Goal: Task Accomplishment & Management: Manage account settings

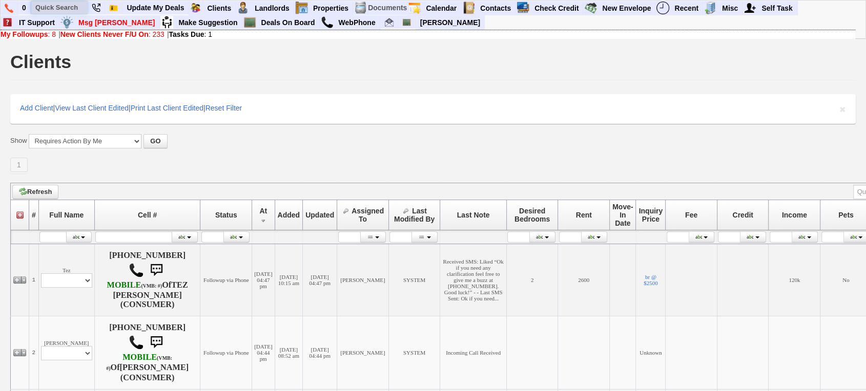
click at [66, 11] on input "text" at bounding box center [59, 7] width 56 height 13
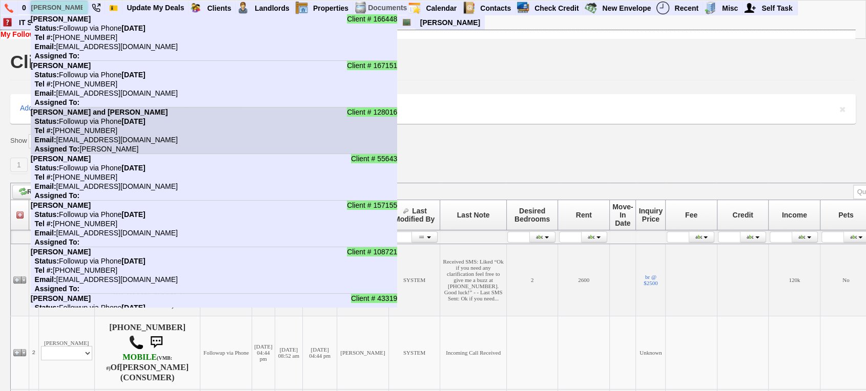
type input "joseph"
click at [99, 114] on b "[PERSON_NAME] and [PERSON_NAME]" at bounding box center [99, 112] width 137 height 8
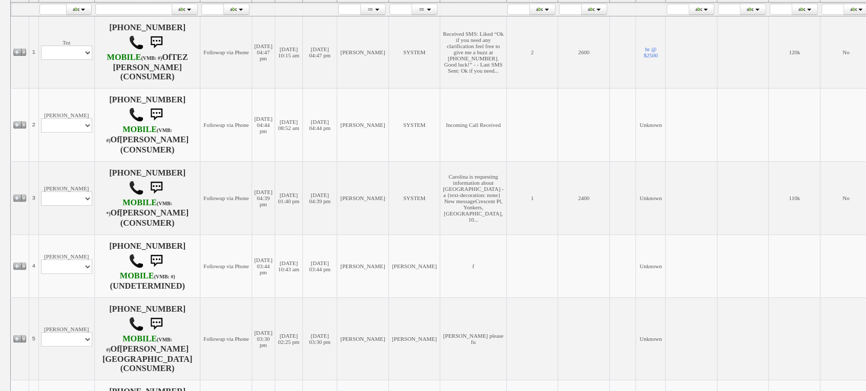
scroll to position [227, 0]
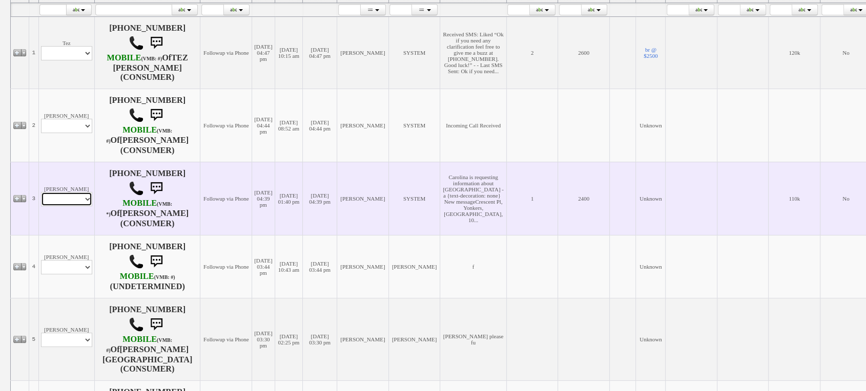
click at [78, 200] on select "Profile Edit Print Email Externally (Will Not Be Tracked In CRM) Closed Deals" at bounding box center [66, 199] width 51 height 14
select select "ChangeURL,/crm/custom/edit_client_form.php?redirect=%2Fcrm%2Fclients.php&id=165…"
click at [41, 195] on select "Profile Edit Print Email Externally (Will Not Be Tracked In CRM) Closed Deals" at bounding box center [66, 199] width 51 height 14
select select
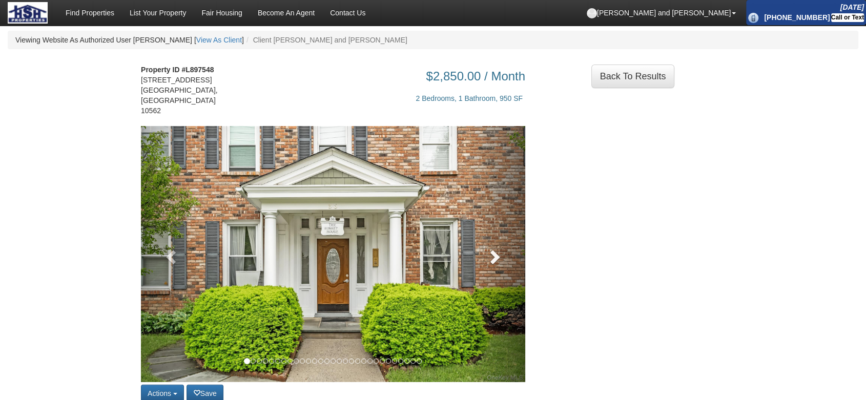
click at [503, 252] on link at bounding box center [497, 254] width 58 height 256
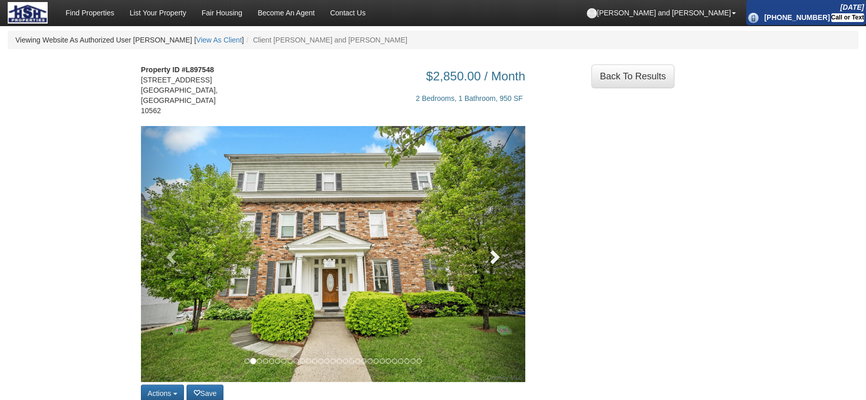
click at [503, 252] on link at bounding box center [497, 254] width 58 height 256
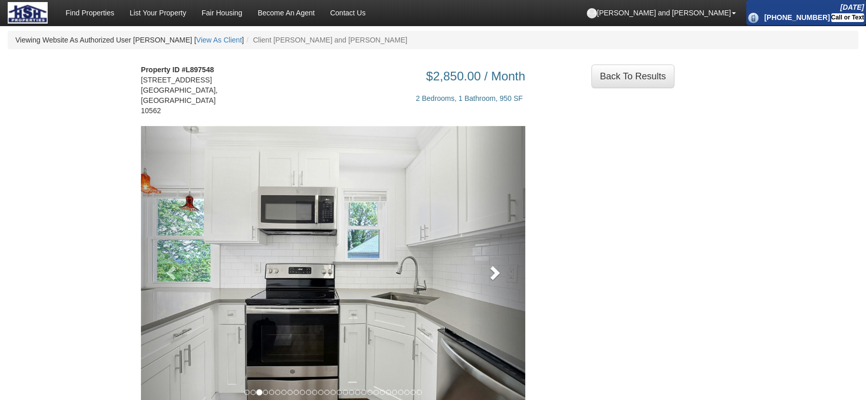
click at [503, 252] on link at bounding box center [497, 269] width 58 height 287
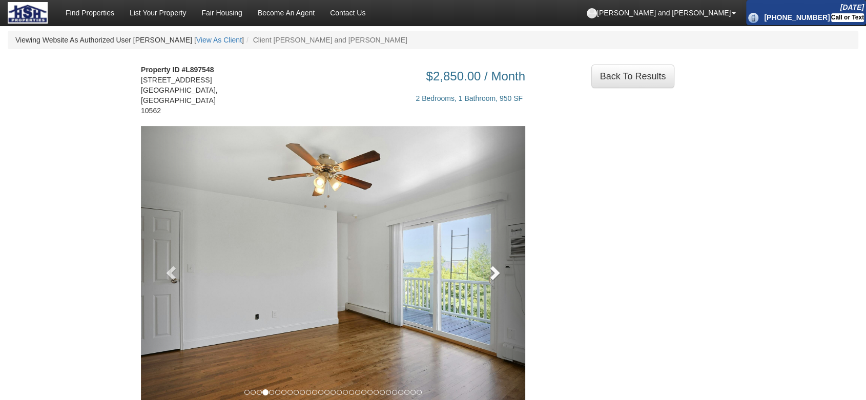
click at [503, 252] on link at bounding box center [497, 269] width 58 height 287
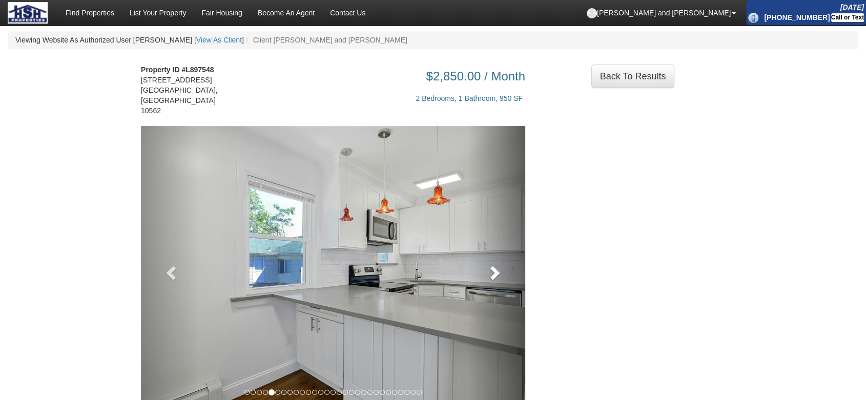
click at [503, 252] on link at bounding box center [497, 269] width 58 height 287
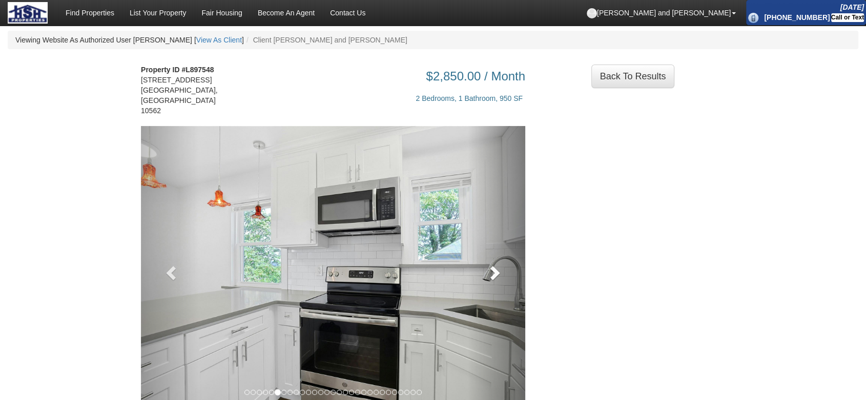
click at [503, 252] on link at bounding box center [497, 269] width 58 height 287
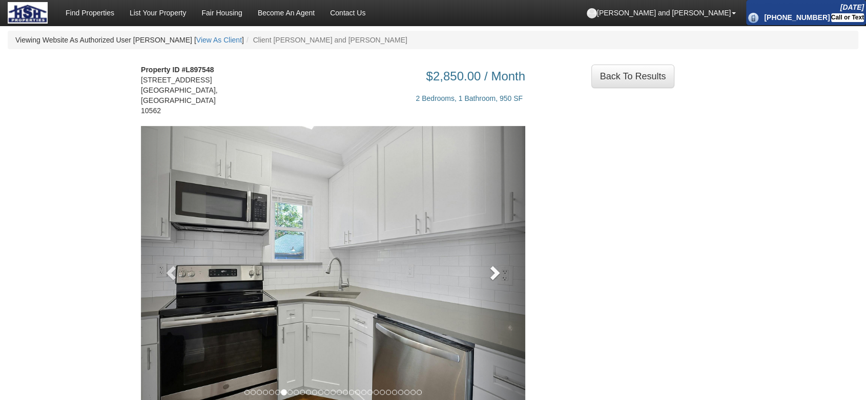
click at [503, 252] on link at bounding box center [497, 269] width 58 height 287
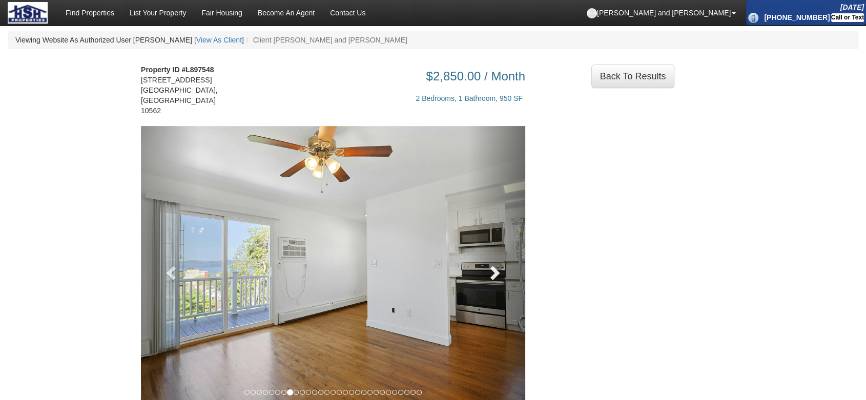
click at [503, 252] on link at bounding box center [497, 269] width 58 height 287
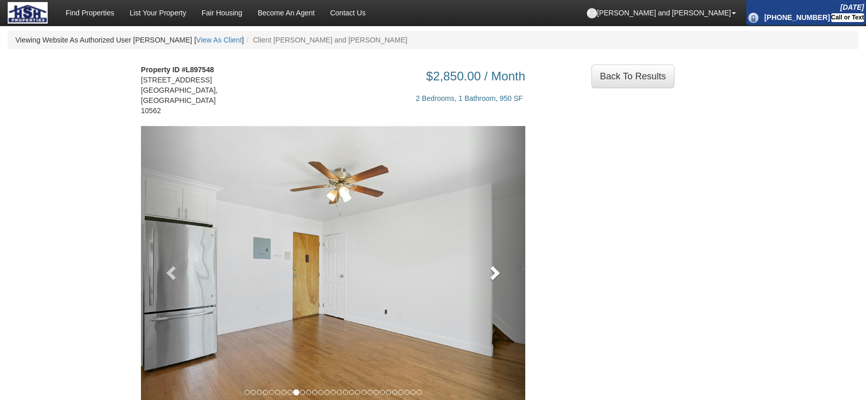
click at [503, 252] on link at bounding box center [497, 269] width 58 height 287
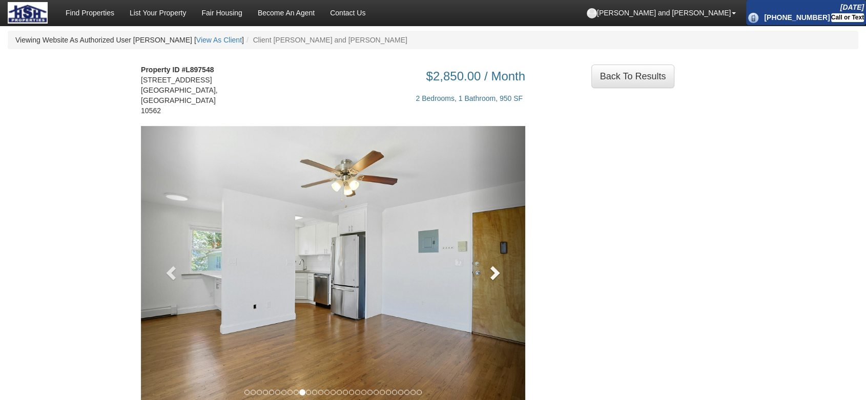
click at [503, 252] on link at bounding box center [497, 269] width 58 height 287
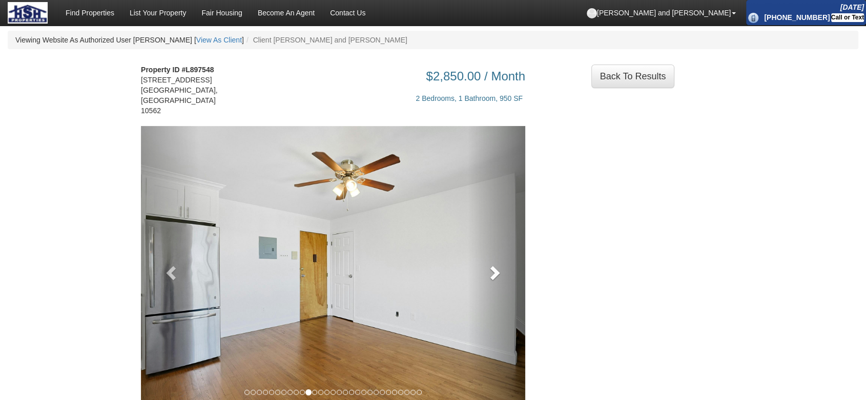
click at [503, 252] on link at bounding box center [497, 269] width 58 height 287
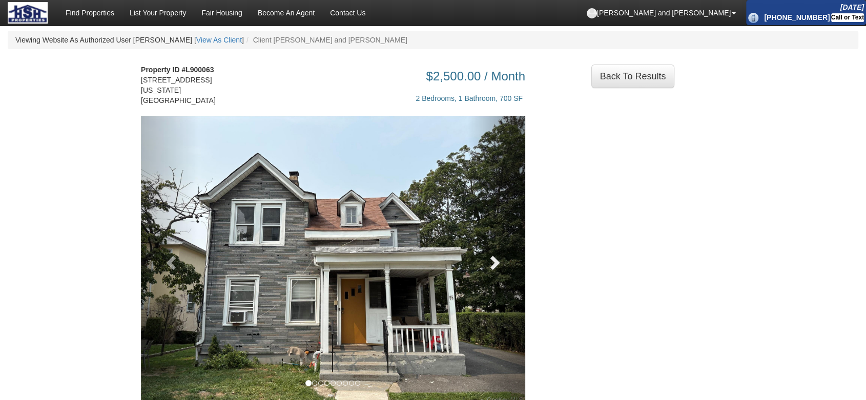
click at [510, 271] on link at bounding box center [497, 260] width 58 height 288
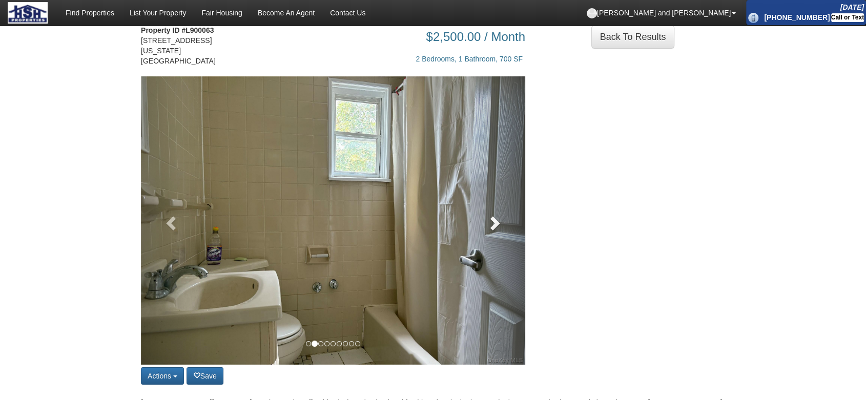
scroll to position [57, 0]
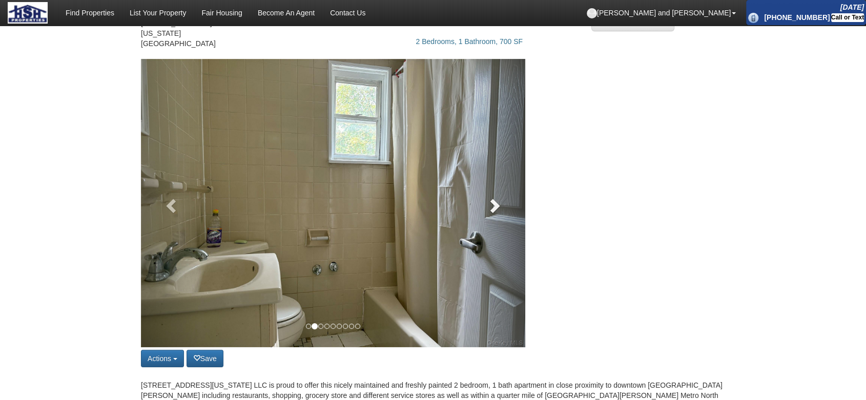
click at [504, 208] on link at bounding box center [497, 203] width 58 height 288
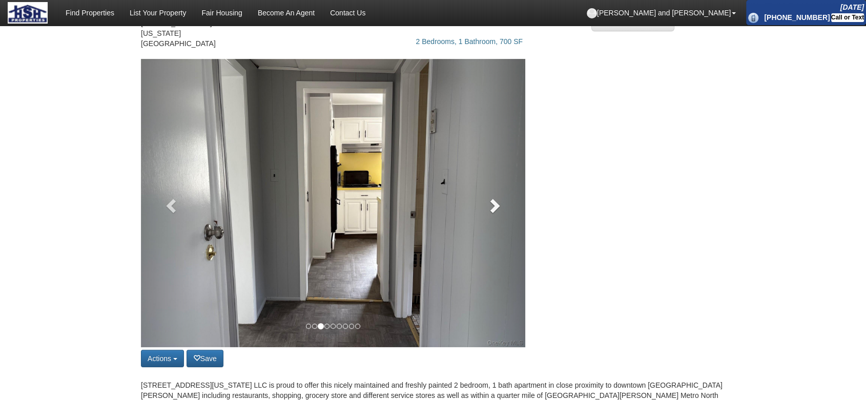
click at [504, 208] on link at bounding box center [497, 203] width 58 height 288
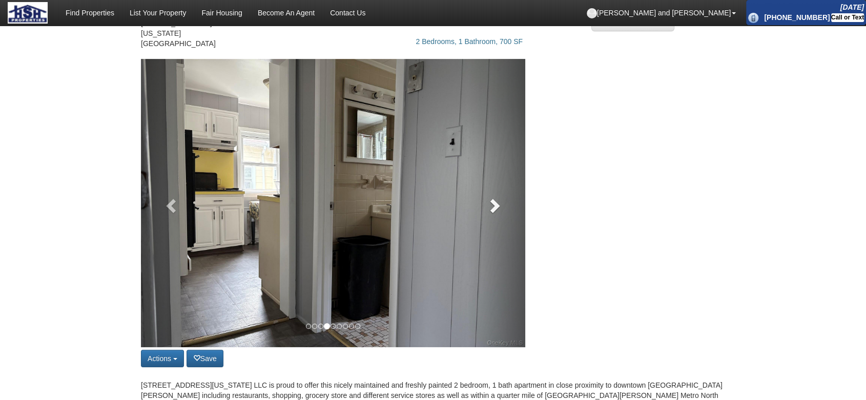
click at [504, 208] on link at bounding box center [497, 203] width 58 height 288
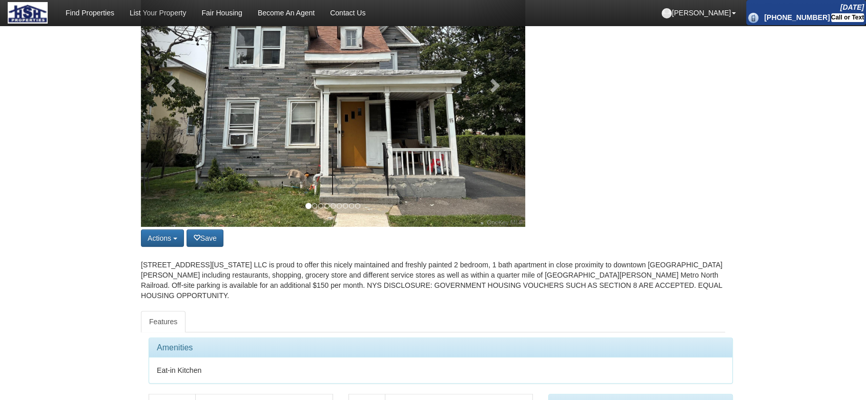
scroll to position [114, 0]
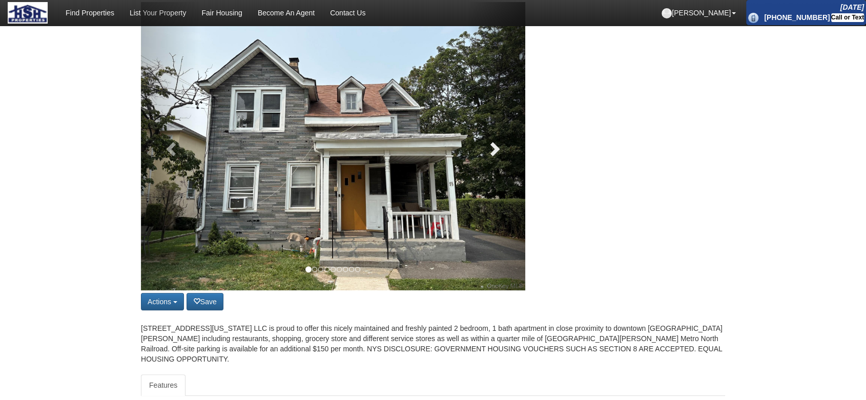
click at [486, 152] on span at bounding box center [493, 148] width 15 height 15
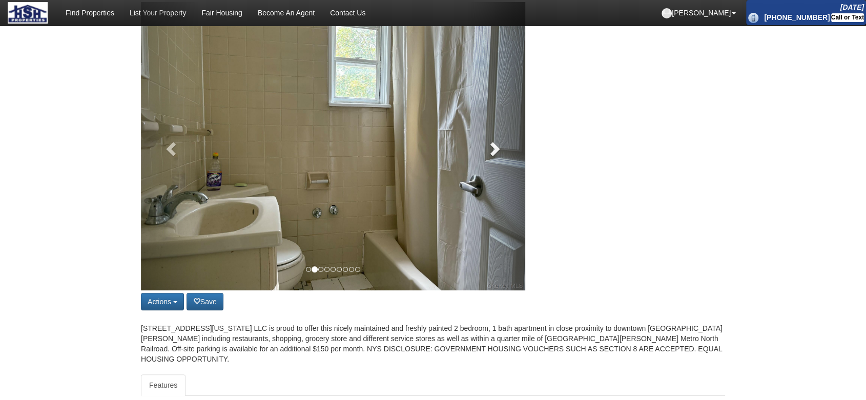
click at [486, 152] on span at bounding box center [493, 148] width 15 height 15
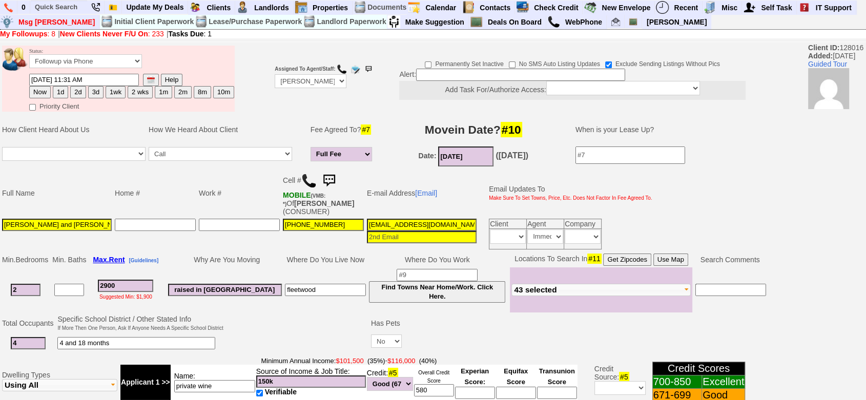
click at [333, 171] on img at bounding box center [329, 181] width 20 height 20
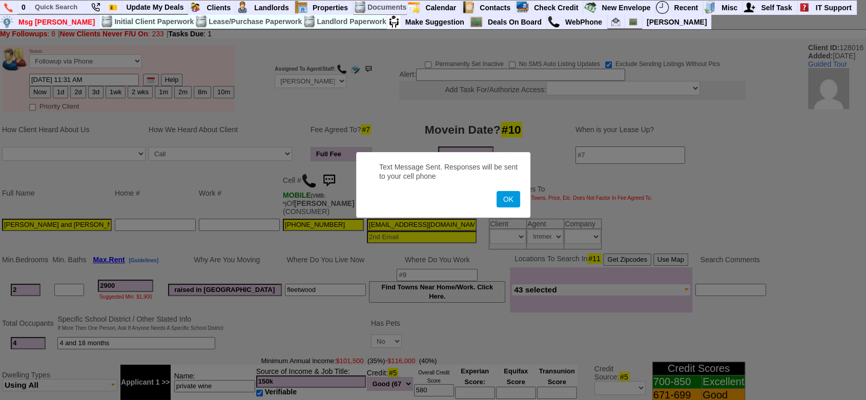
click at [496, 191] on button "OK" at bounding box center [508, 199] width 24 height 16
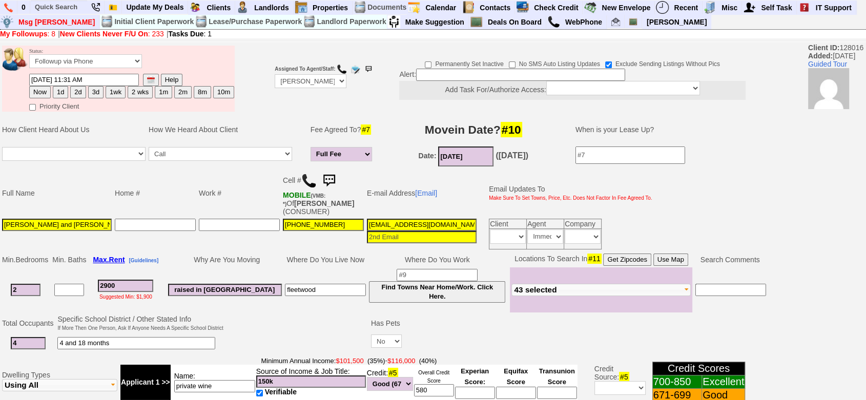
click at [329, 182] on img at bounding box center [329, 181] width 20 height 20
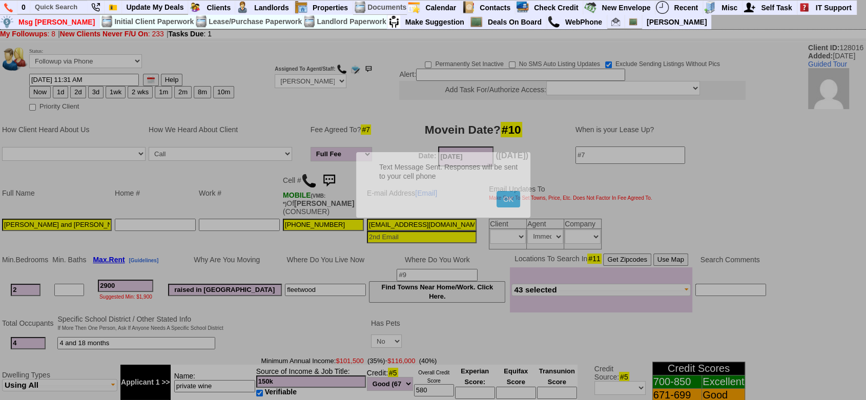
click at [496, 191] on button "OK" at bounding box center [508, 199] width 24 height 16
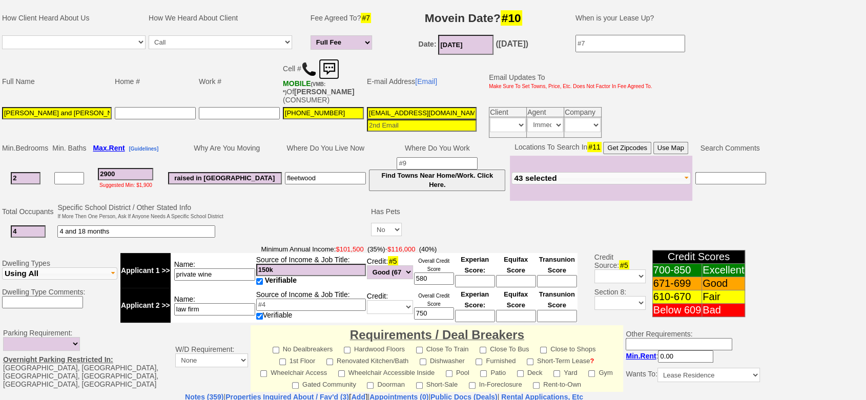
scroll to position [114, 0]
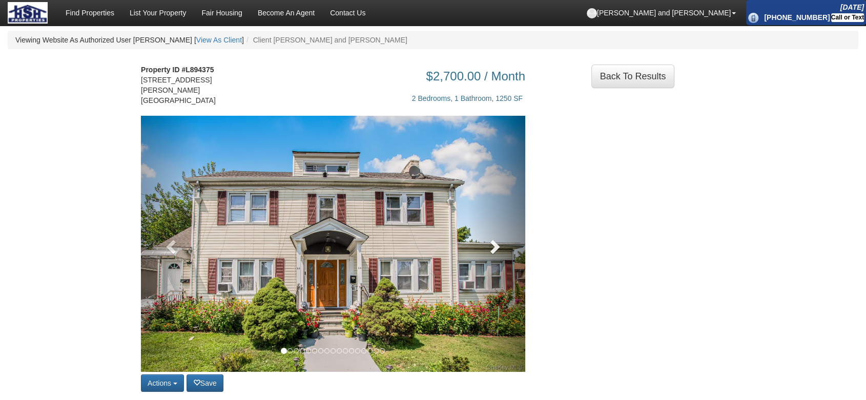
click at [504, 251] on link at bounding box center [497, 244] width 58 height 256
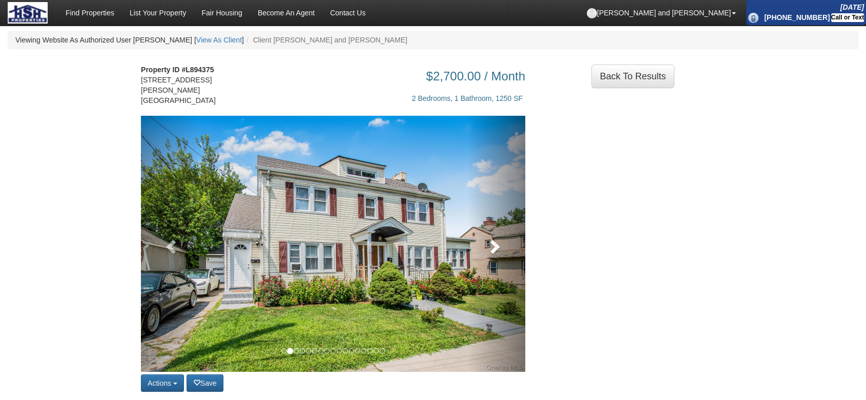
click at [504, 251] on link at bounding box center [497, 244] width 58 height 256
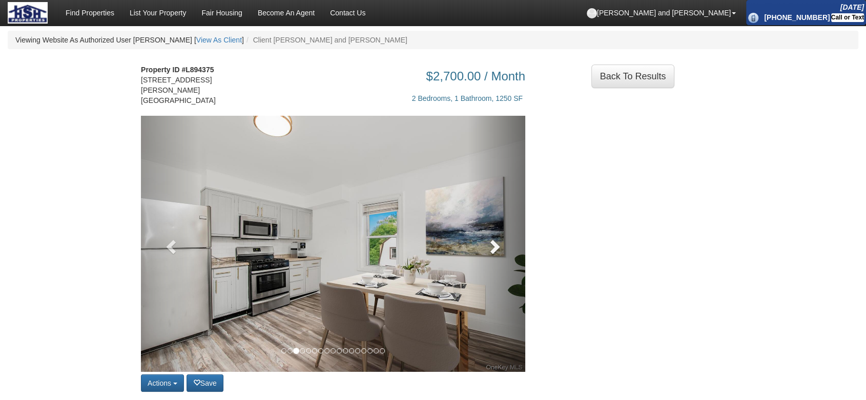
click at [504, 251] on link at bounding box center [497, 244] width 58 height 256
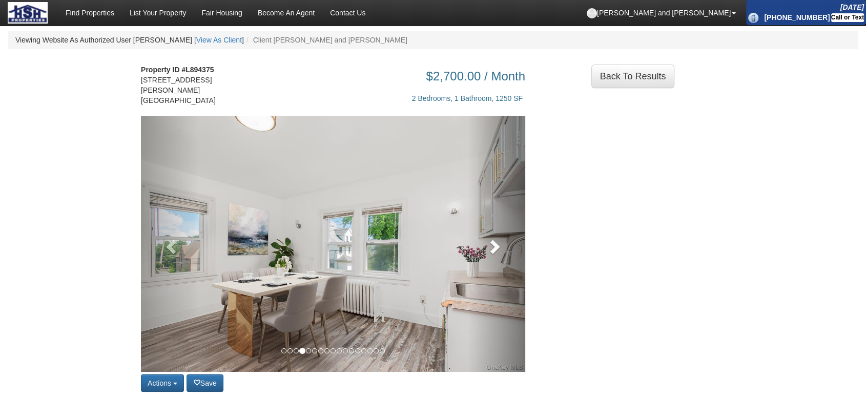
click at [504, 251] on link at bounding box center [497, 244] width 58 height 256
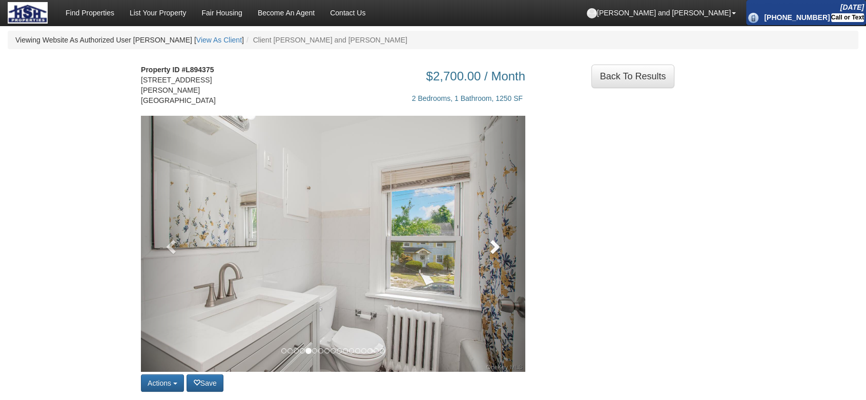
click at [504, 251] on link at bounding box center [497, 244] width 58 height 256
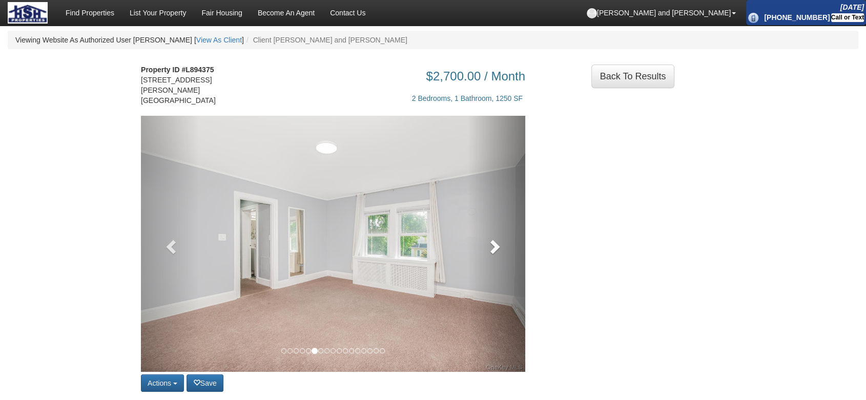
click at [504, 251] on link at bounding box center [497, 244] width 58 height 256
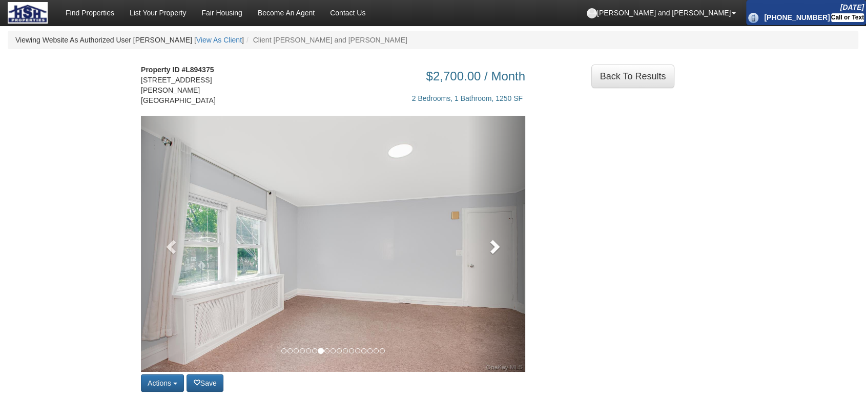
click at [504, 251] on link at bounding box center [497, 244] width 58 height 256
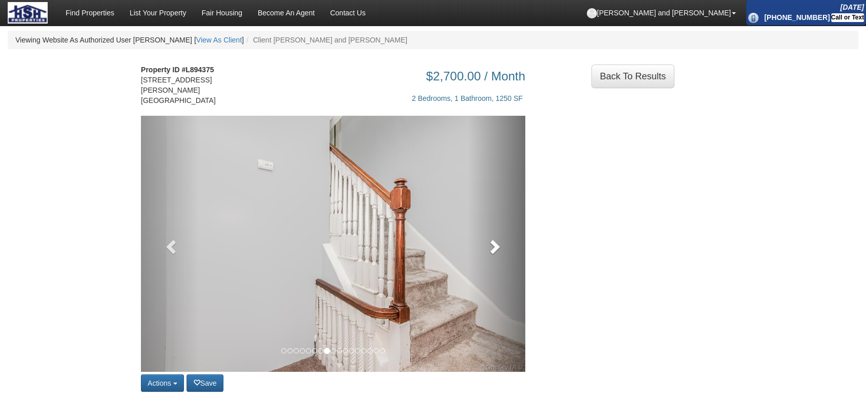
click at [504, 251] on link at bounding box center [497, 244] width 58 height 256
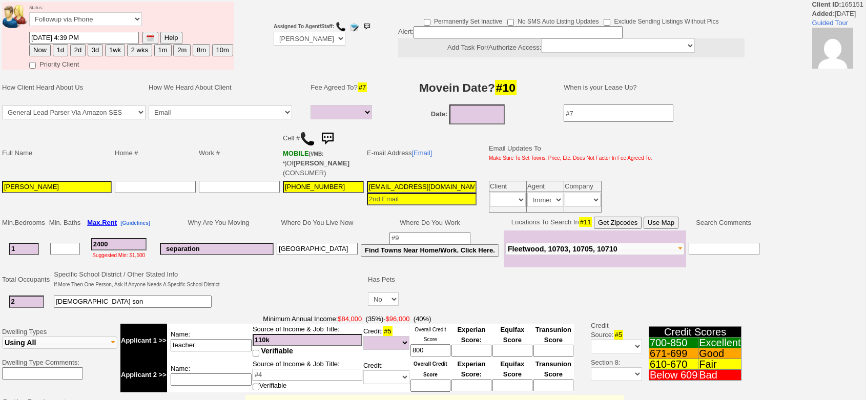
select select
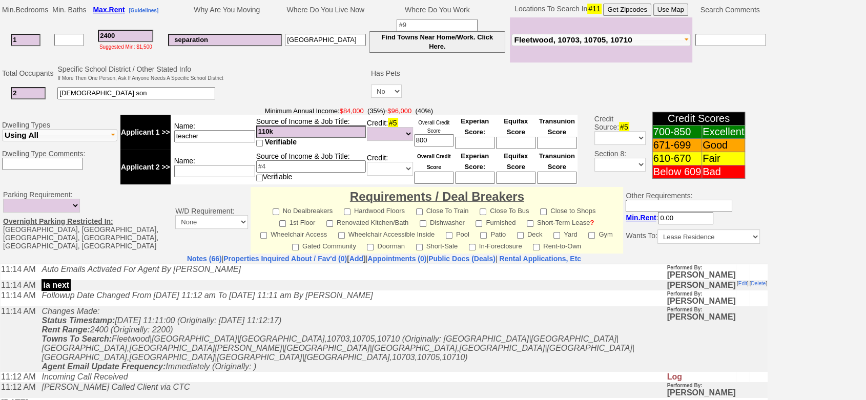
scroll to position [114, 0]
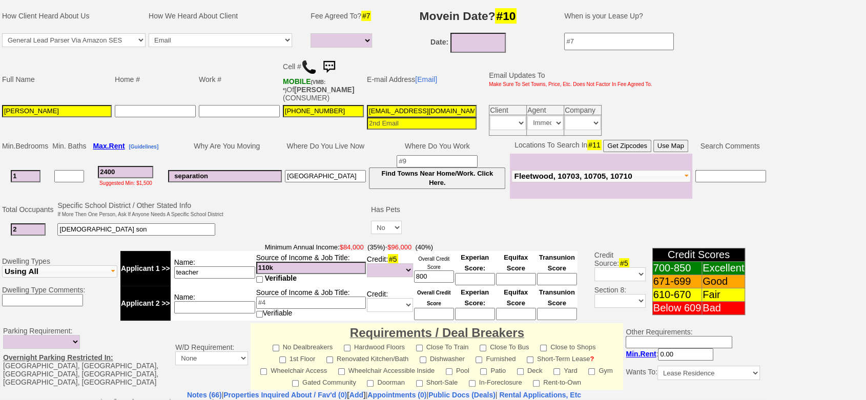
click at [273, 150] on td "Why Are You Moving" at bounding box center [225, 145] width 117 height 15
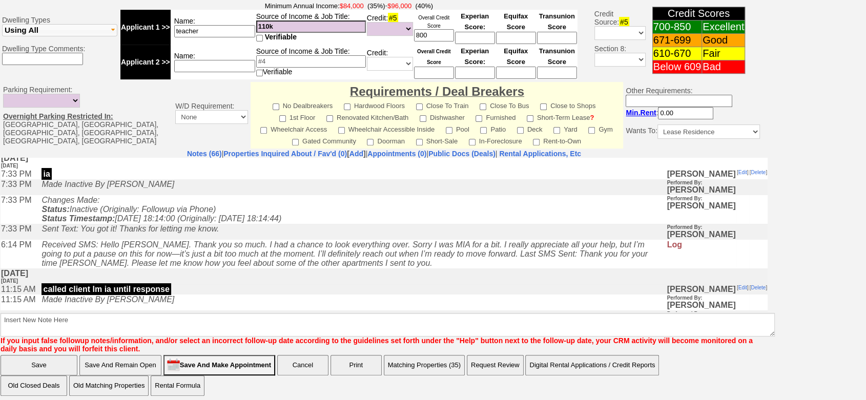
click at [429, 362] on button "Matching Properties (35)" at bounding box center [424, 365] width 81 height 20
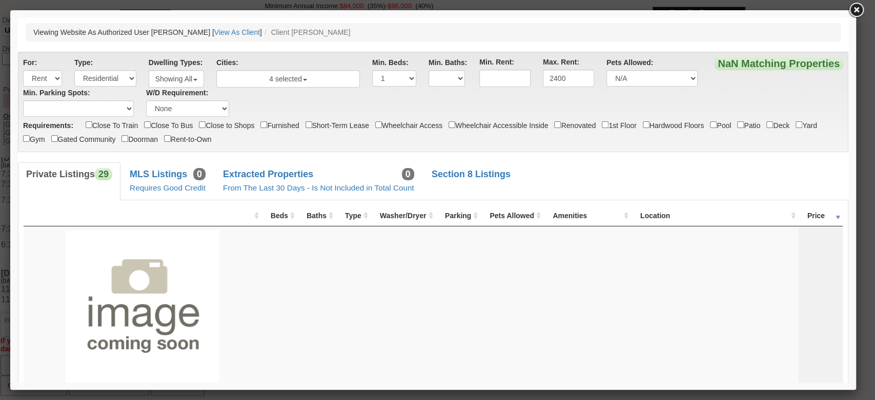
scroll to position [0, 0]
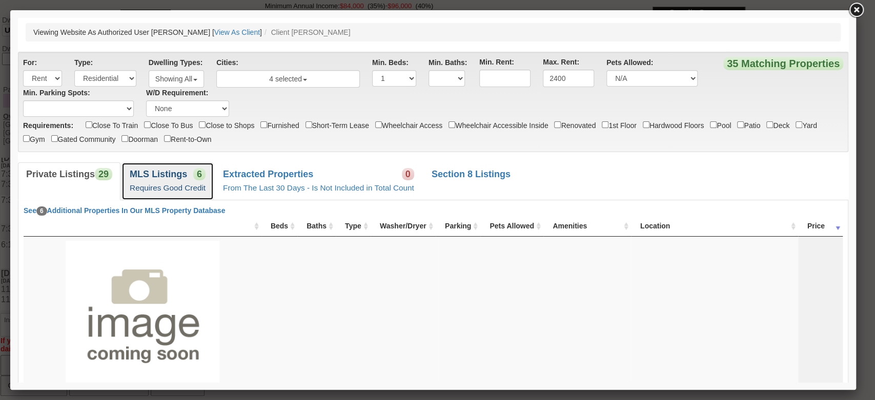
click at [205, 194] on link "MLS Listings 6 Requires Good Credit" at bounding box center [167, 180] width 92 height 37
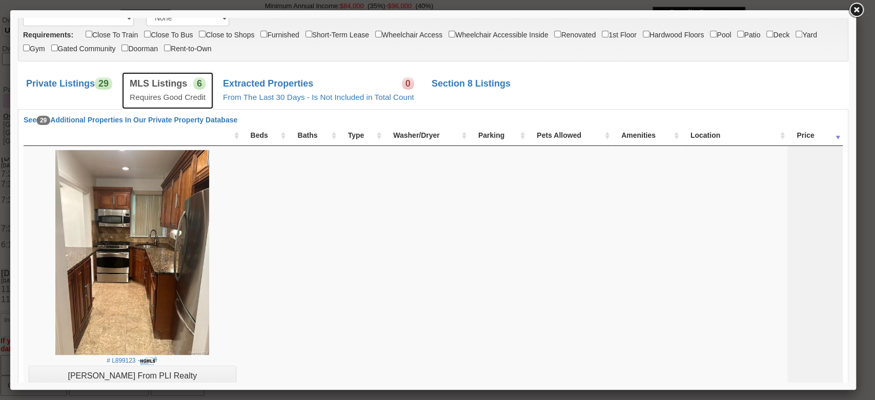
scroll to position [71, 0]
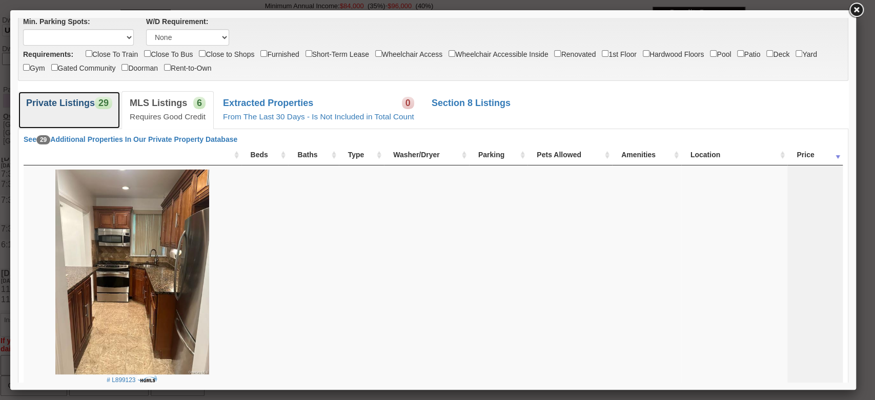
click at [97, 106] on span "29" at bounding box center [103, 103] width 17 height 12
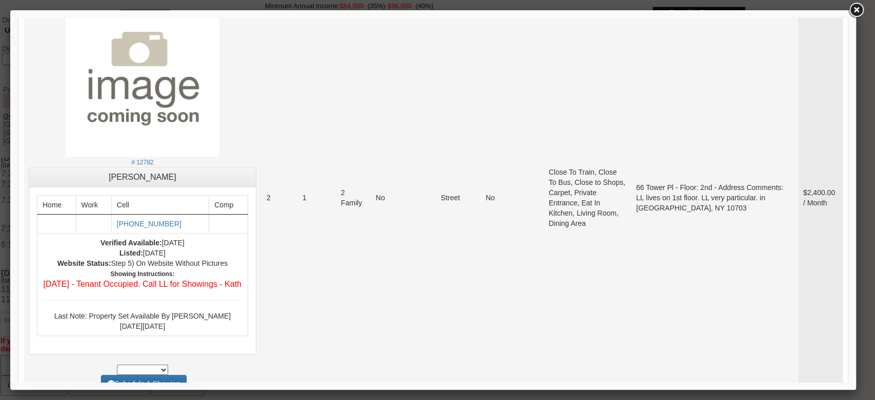
scroll to position [242, 0]
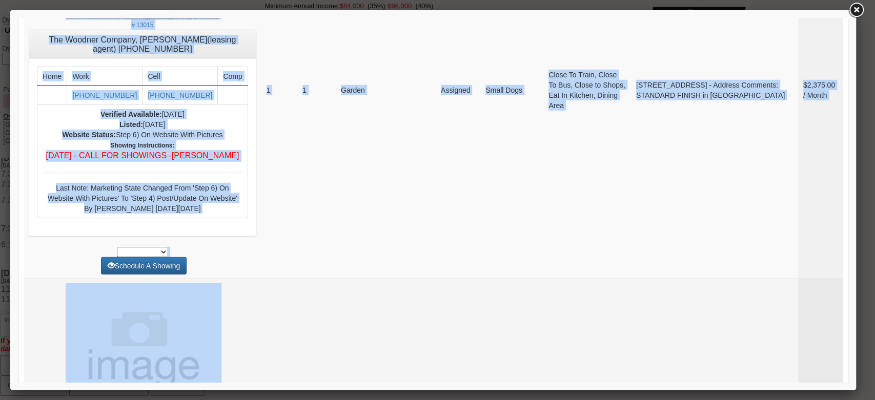
scroll to position [1848, 0]
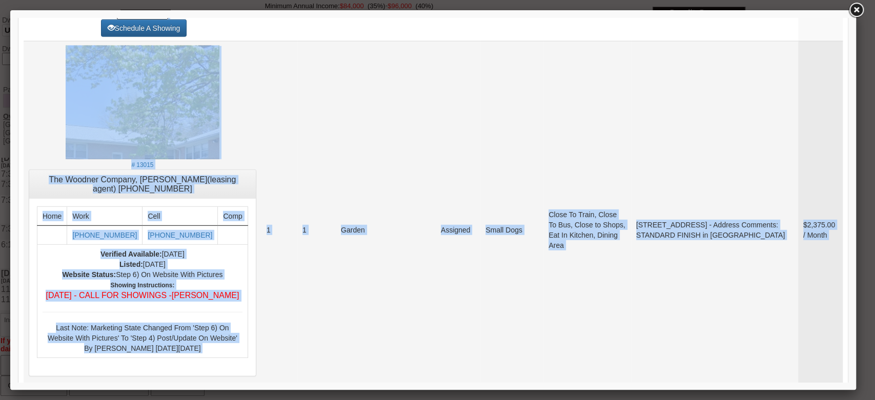
click at [480, 191] on td "Small Dogs" at bounding box center [511, 230] width 63 height 378
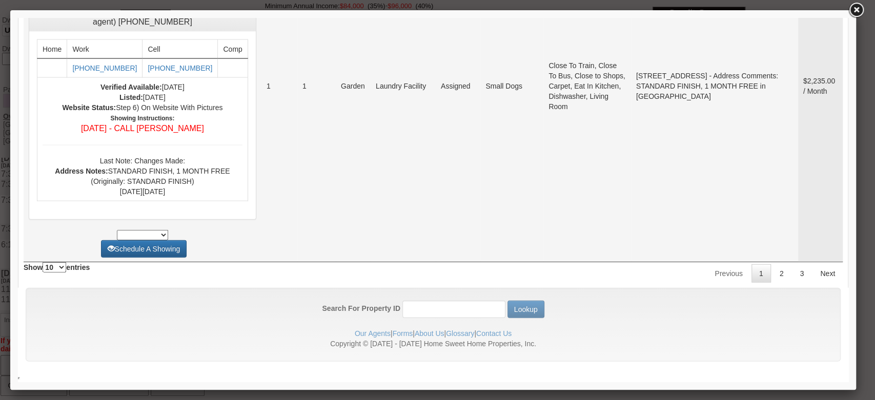
scroll to position [4180, 0]
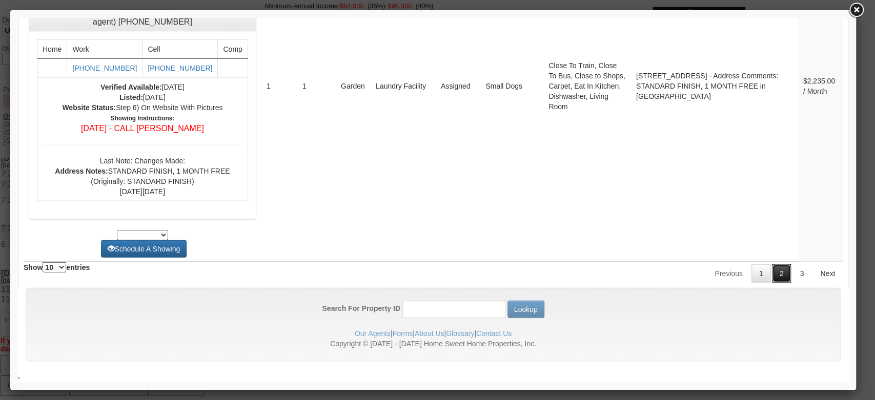
click at [772, 270] on link "2" at bounding box center [781, 273] width 19 height 18
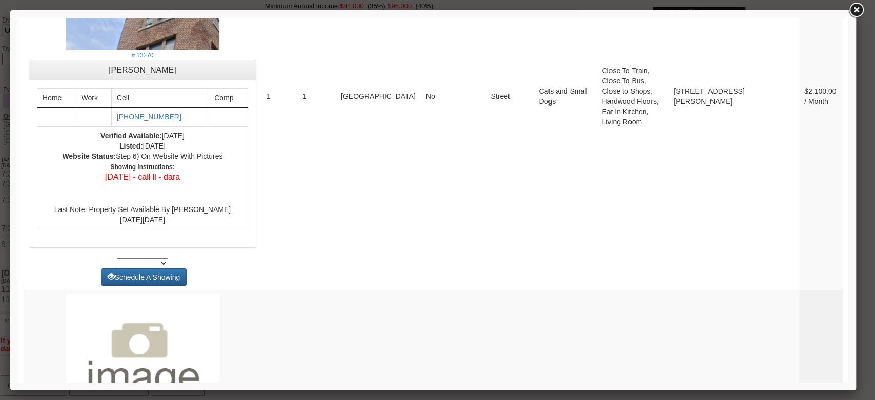
scroll to position [4440, 0]
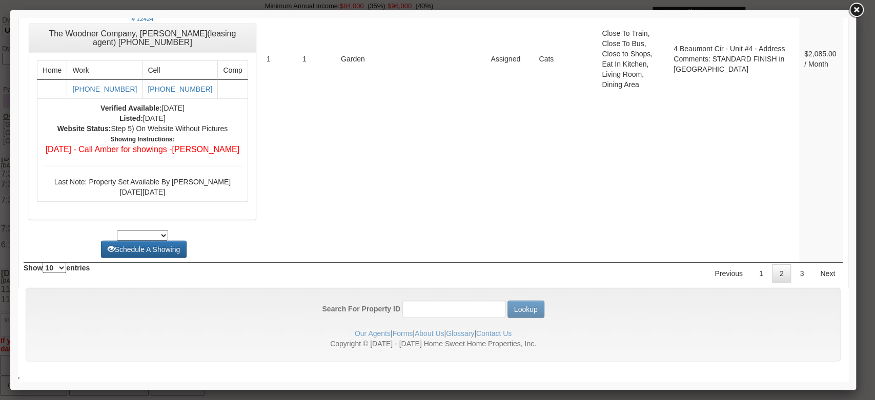
drag, startPoint x: 841, startPoint y: 346, endPoint x: 869, endPoint y: 366, distance: 34.8
click at [795, 275] on link "3" at bounding box center [801, 273] width 19 height 18
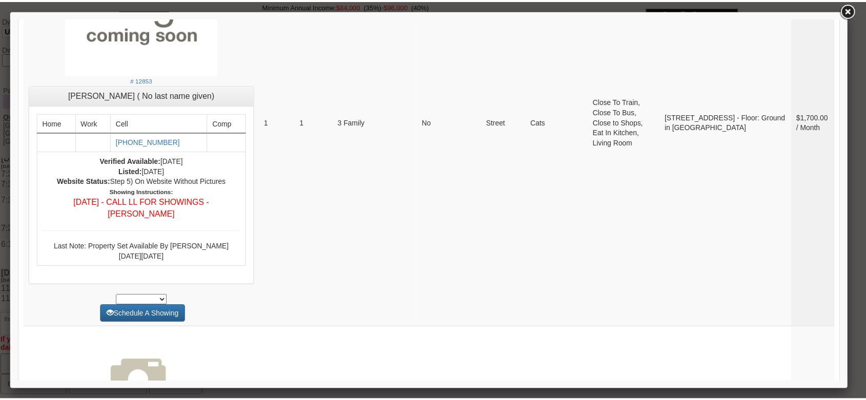
scroll to position [3127, 0]
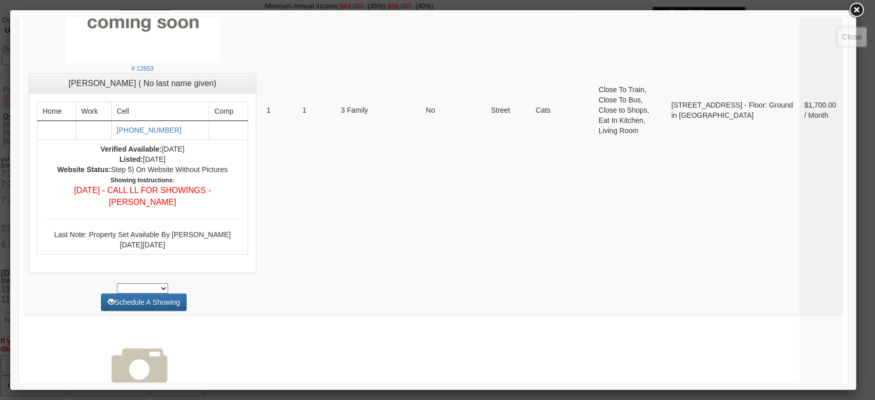
click at [847, 14] on link at bounding box center [855, 10] width 18 height 18
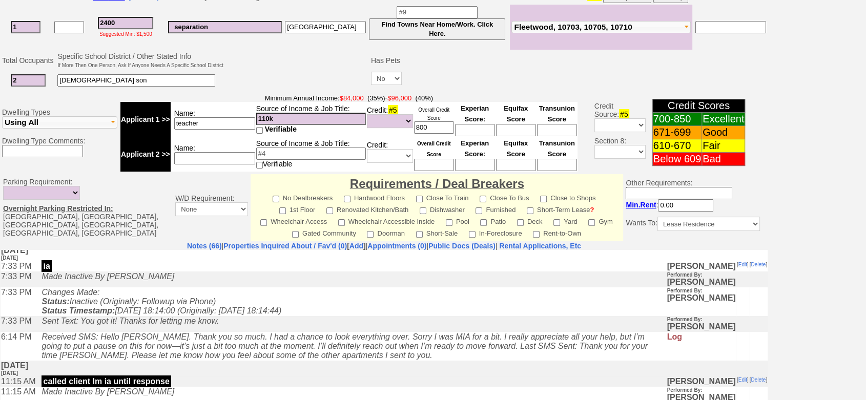
scroll to position [5, 0]
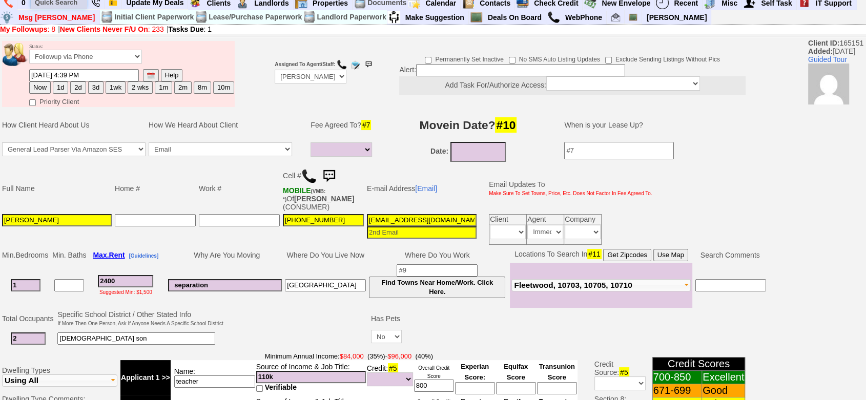
click at [67, 1] on input "text" at bounding box center [59, 2] width 56 height 13
paste input "646) 339-9900"
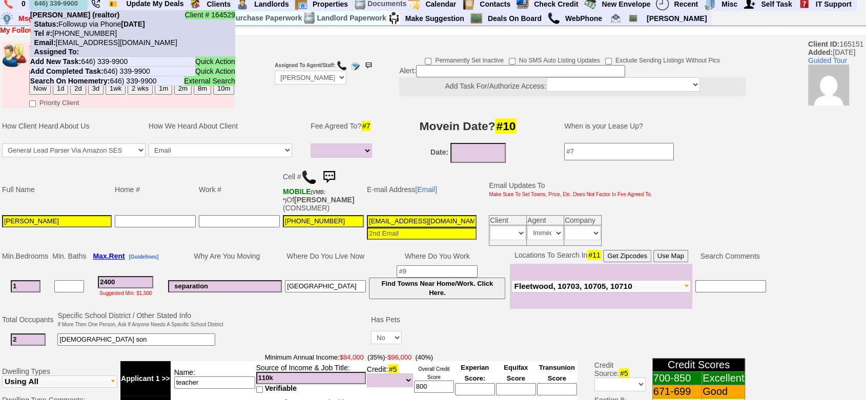
type input "646) 339-9900"
click at [88, 16] on b "Mr. William (realtor)" at bounding box center [74, 15] width 89 height 8
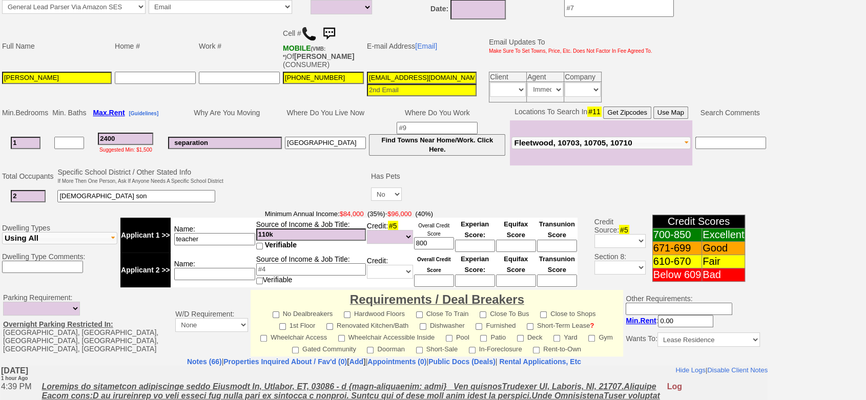
scroll to position [127, 0]
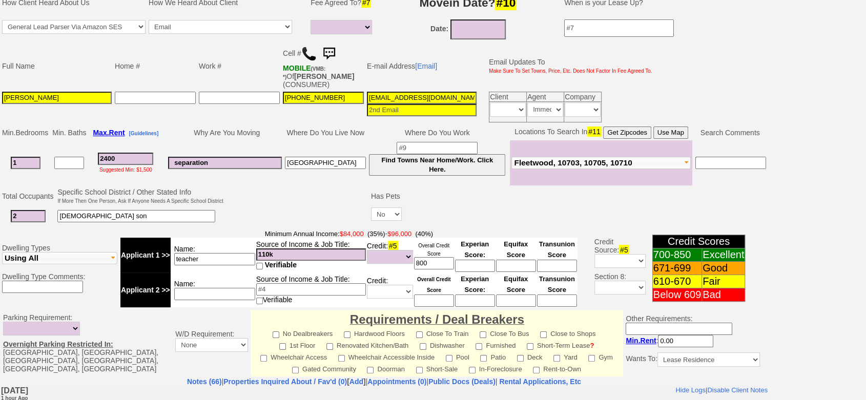
click at [426, 97] on input "caroangos3@gmail.com" at bounding box center [422, 98] width 110 height 12
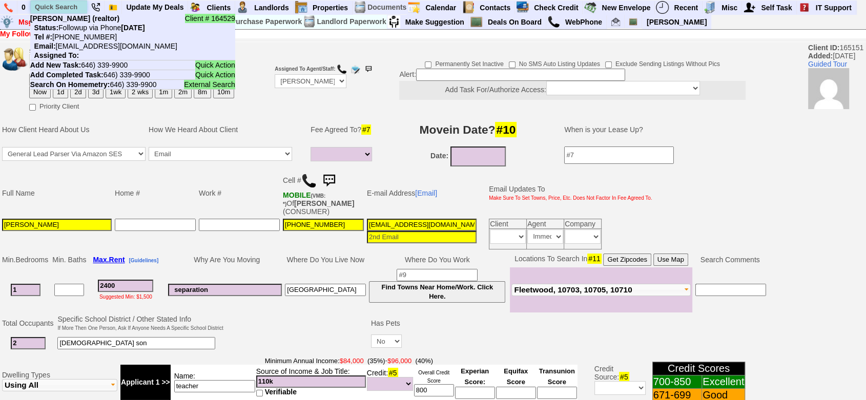
click at [65, 5] on input "text" at bounding box center [59, 7] width 56 height 13
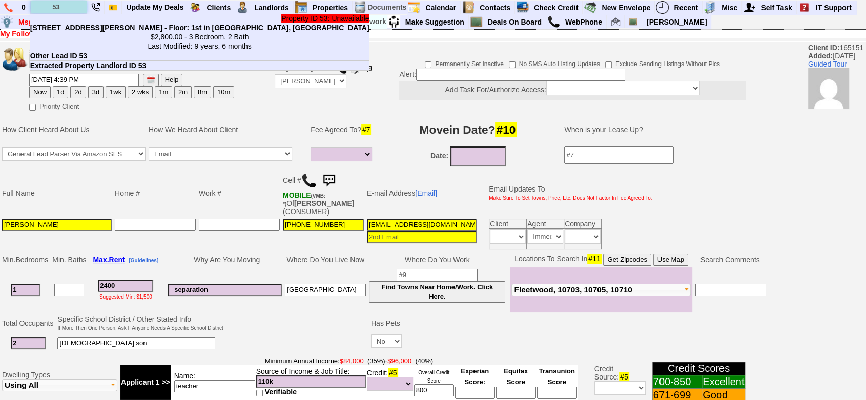
type input "5"
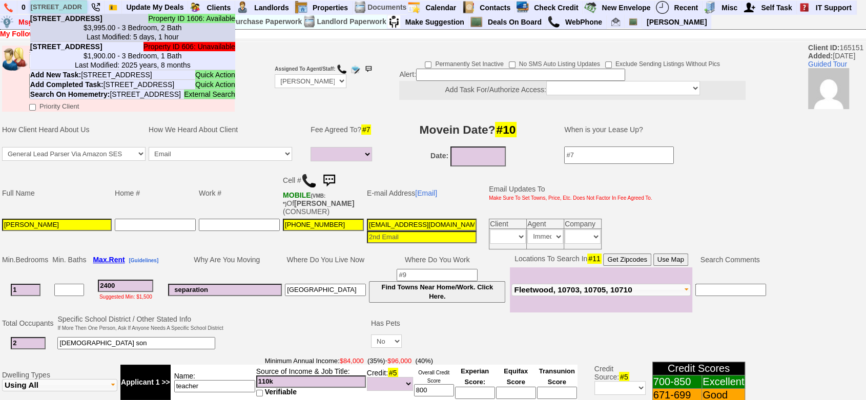
type input "53 rose ave"
click at [85, 23] on b "53 Rose Ave - Floor: 1st in Harrison, NY" at bounding box center [66, 18] width 72 height 8
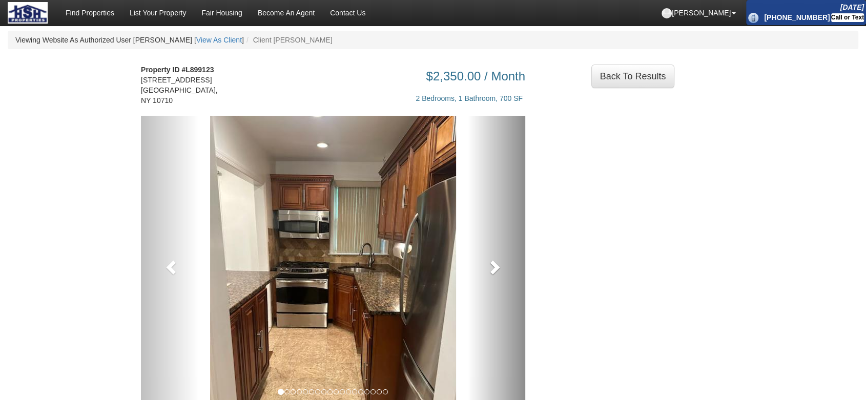
click at [493, 259] on span at bounding box center [493, 266] width 15 height 15
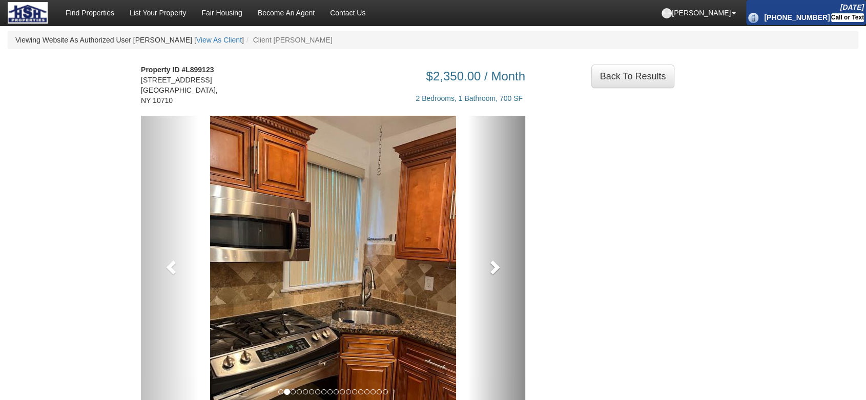
click at [493, 259] on span at bounding box center [493, 266] width 15 height 15
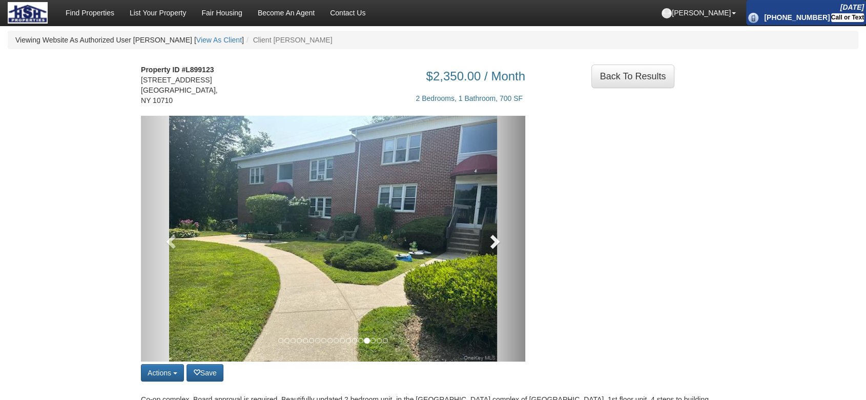
click at [493, 247] on span at bounding box center [493, 241] width 15 height 15
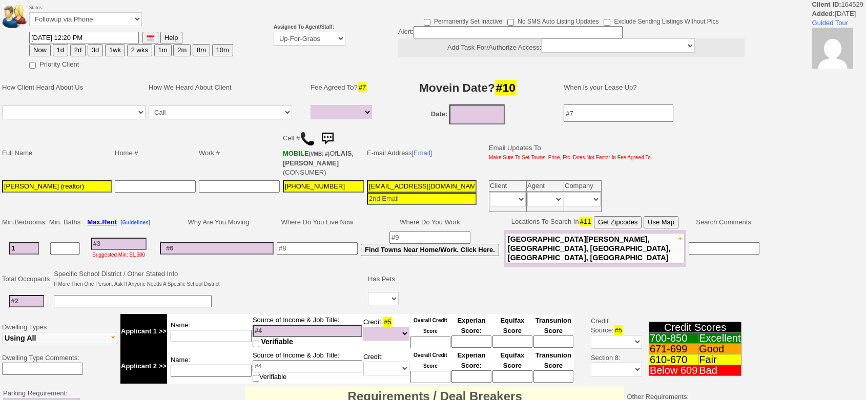
select select
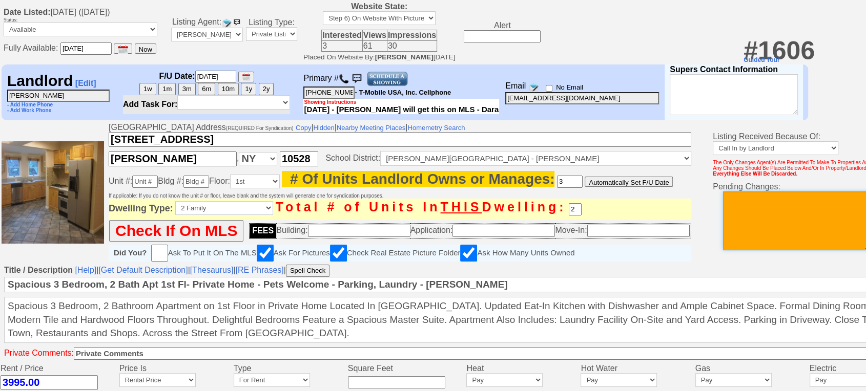
click at [812, 233] on textarea at bounding box center [796, 221] width 147 height 59
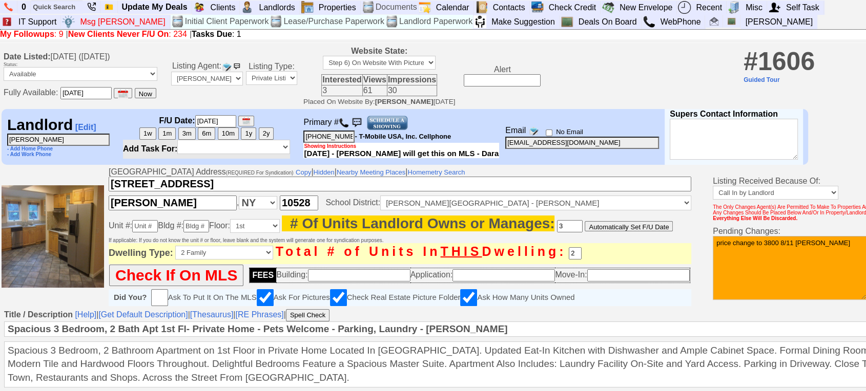
type textarea "price change to 3800 8/11 [PERSON_NAME]"
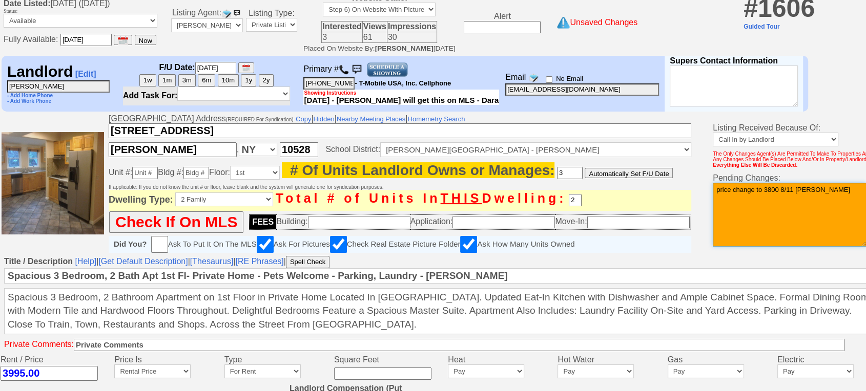
scroll to position [471, 0]
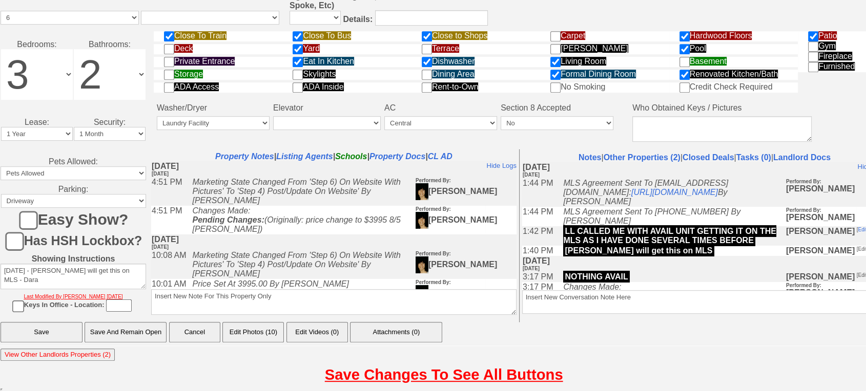
click at [142, 334] on input "Save And Remain Open" at bounding box center [126, 332] width 82 height 20
